Goal: Information Seeking & Learning: Learn about a topic

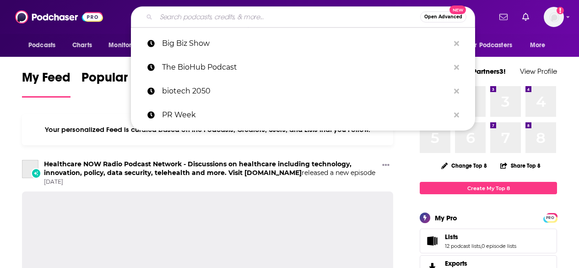
click at [227, 22] on input "Search podcasts, credits, & more..." at bounding box center [288, 17] width 264 height 15
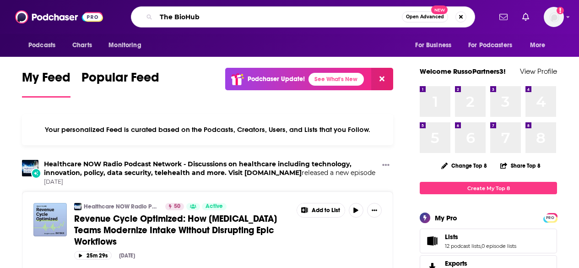
type input "The BioHub"
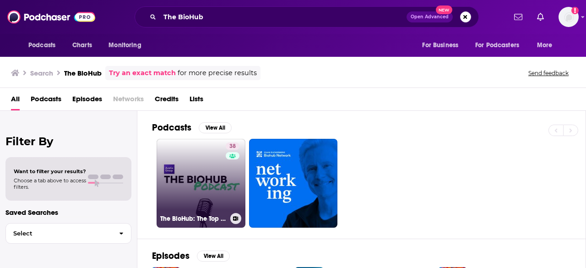
click at [216, 185] on link "38 The BioHub: The Top Voices in Biotech" at bounding box center [201, 183] width 89 height 89
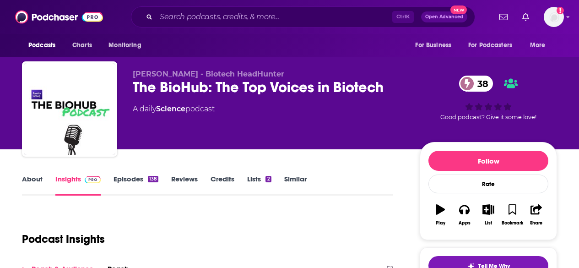
click at [38, 177] on link "About" at bounding box center [32, 184] width 21 height 21
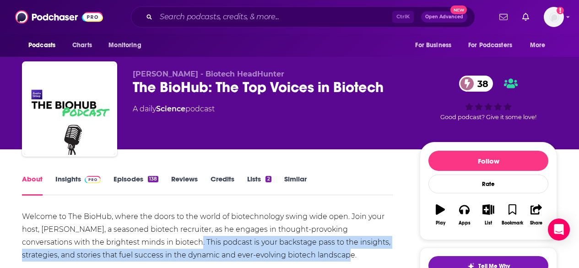
drag, startPoint x: 309, startPoint y: 254, endPoint x: 154, endPoint y: 242, distance: 155.7
click at [154, 242] on div "Welcome to The BioHub, where the doors to the world of biotechnology swing wide…" at bounding box center [207, 261] width 371 height 103
copy div "This podcast is your backstage pass to the insights, strategies, and stories th…"
click at [197, 250] on div "Welcome to The BioHub, where the doors to the world of biotechnology swing wide…" at bounding box center [207, 261] width 371 height 103
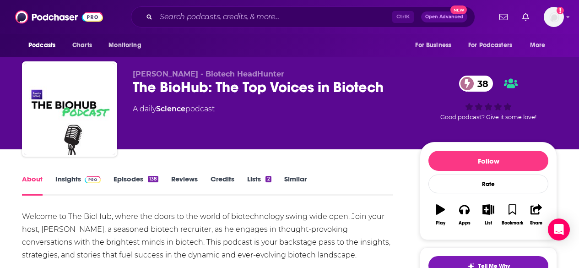
click at [206, 229] on div "Welcome to The BioHub, where the doors to the world of biotechnology swing wide…" at bounding box center [207, 261] width 371 height 103
drag, startPoint x: 23, startPoint y: 227, endPoint x: 92, endPoint y: 228, distance: 68.7
click at [92, 228] on div "Welcome to The BioHub, where the doors to the world of biotechnology swing wide…" at bounding box center [207, 261] width 371 height 103
